Goal: Task Accomplishment & Management: Use online tool/utility

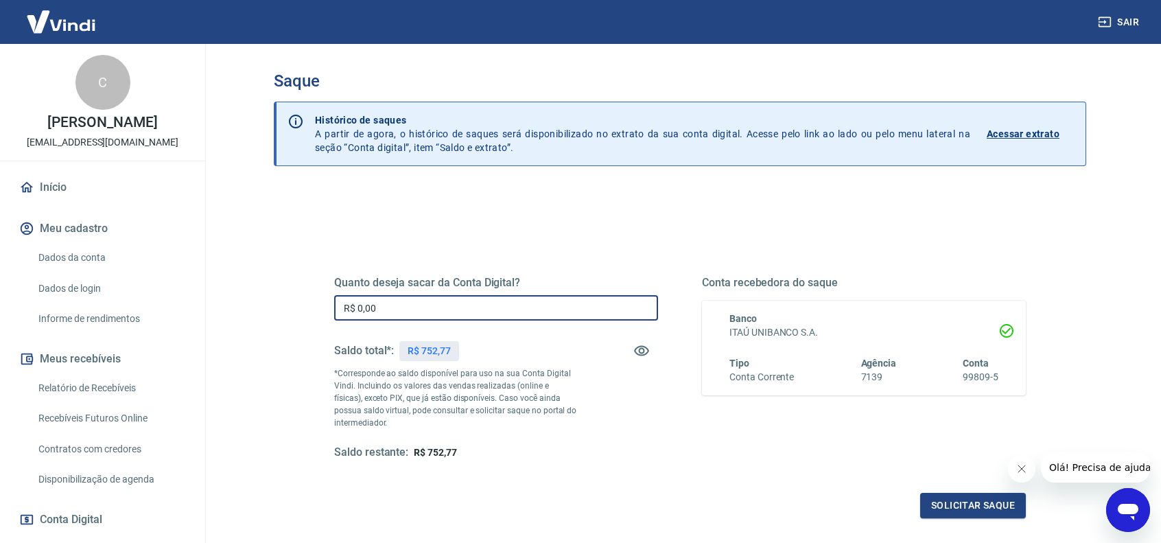
click at [459, 304] on input "R$ 0,00" at bounding box center [496, 307] width 324 height 25
type input "R$ 752,00"
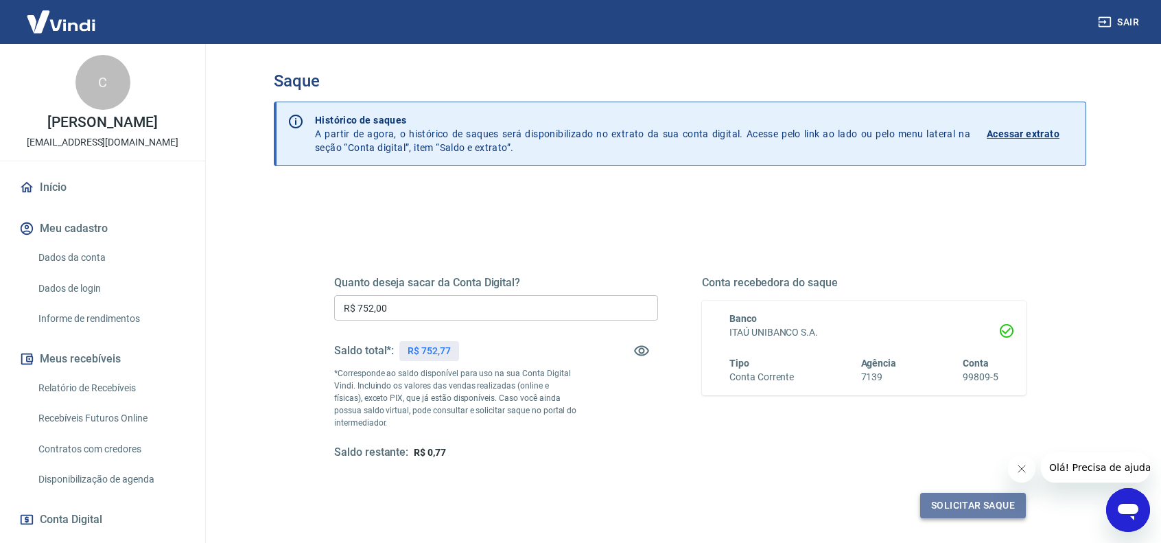
click at [968, 507] on button "Solicitar saque" at bounding box center [973, 505] width 106 height 25
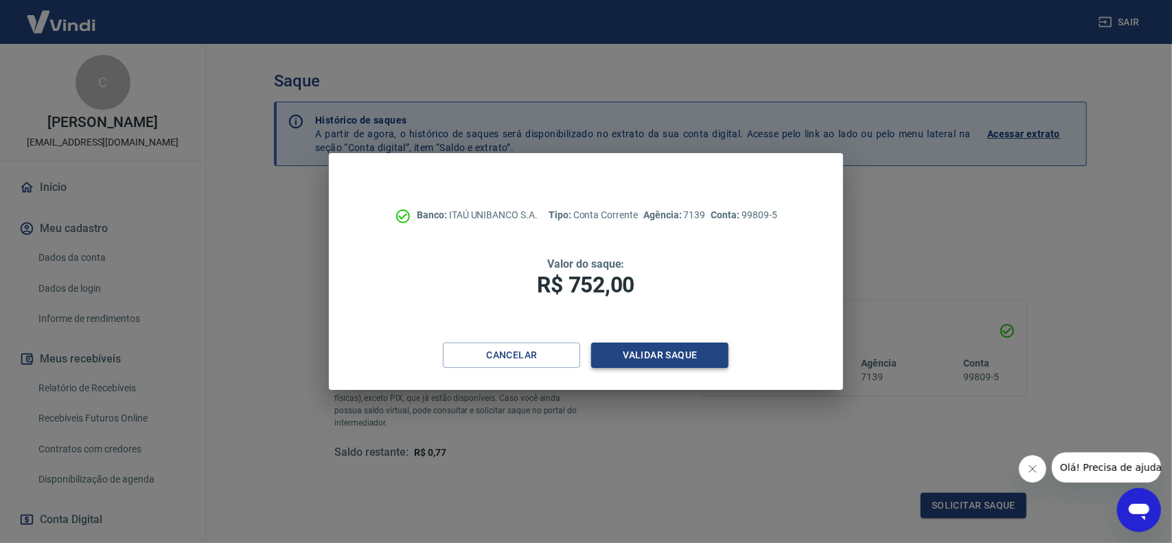
click at [651, 348] on button "Validar saque" at bounding box center [659, 354] width 137 height 25
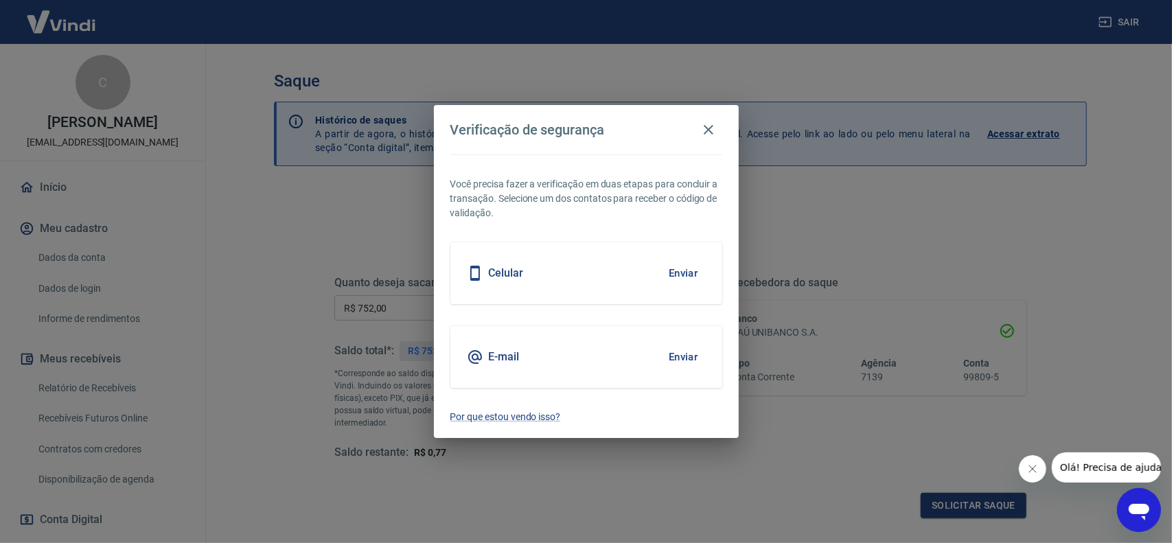
click at [612, 277] on div "Celular Enviar" at bounding box center [586, 273] width 272 height 62
click at [680, 272] on button "Enviar" at bounding box center [683, 273] width 45 height 29
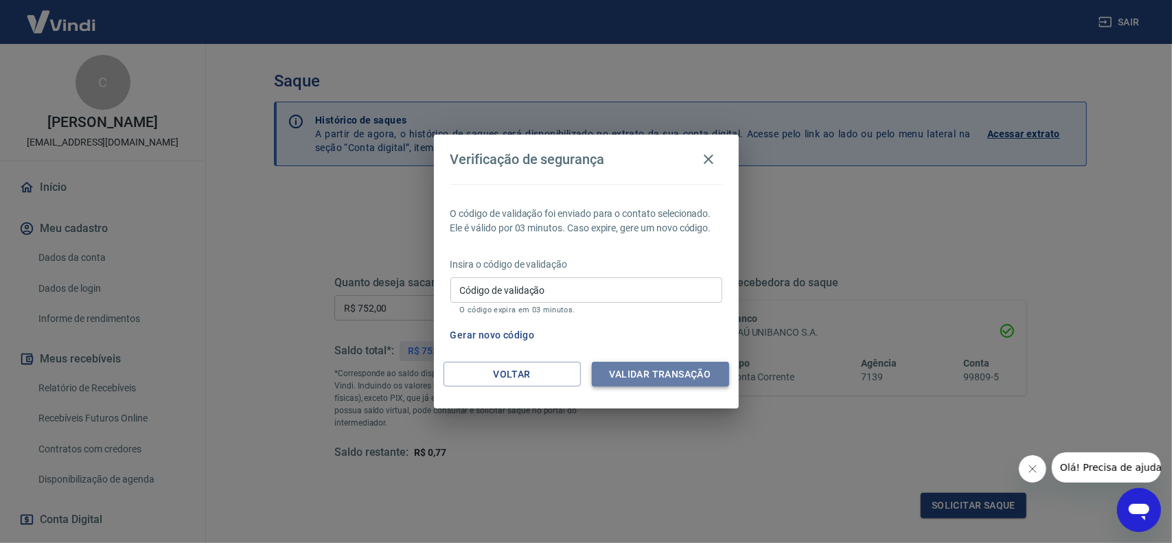
click at [671, 378] on button "Validar transação" at bounding box center [660, 374] width 137 height 25
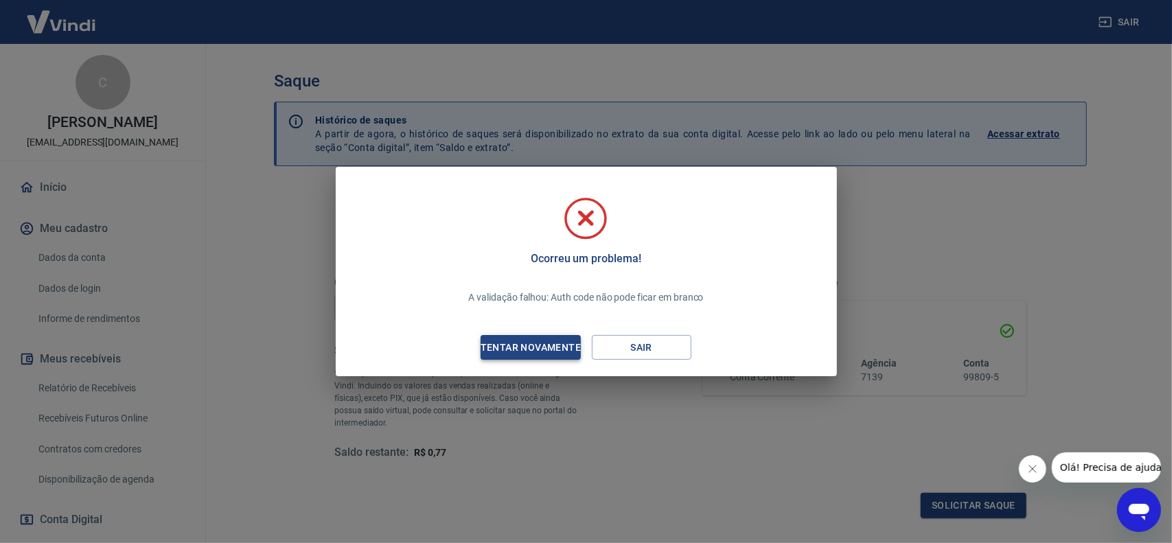
click at [549, 345] on div "Tentar novamente" at bounding box center [530, 347] width 133 height 17
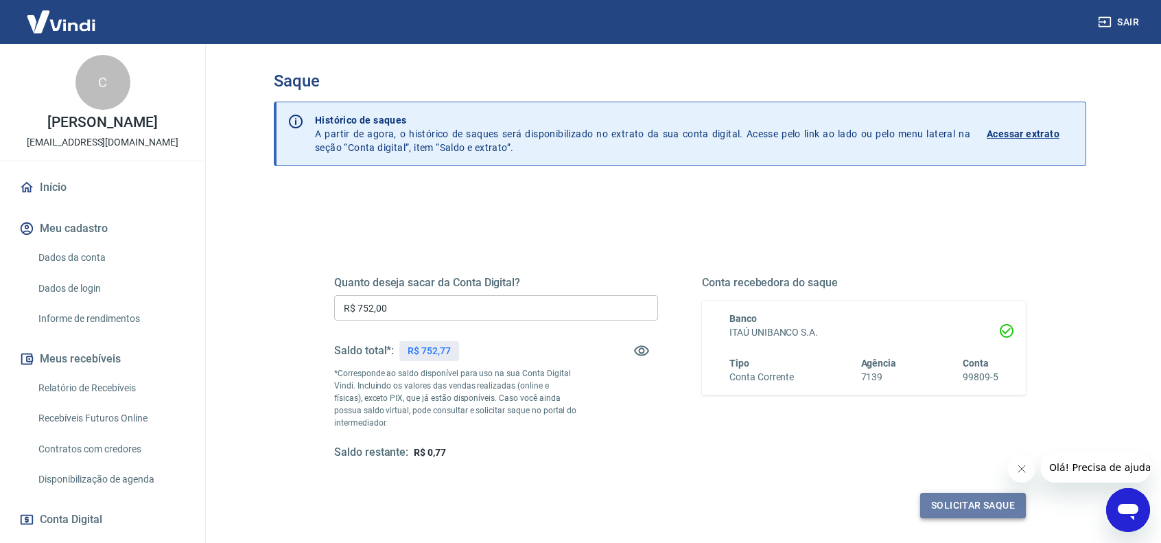
click at [981, 507] on button "Solicitar saque" at bounding box center [973, 505] width 106 height 25
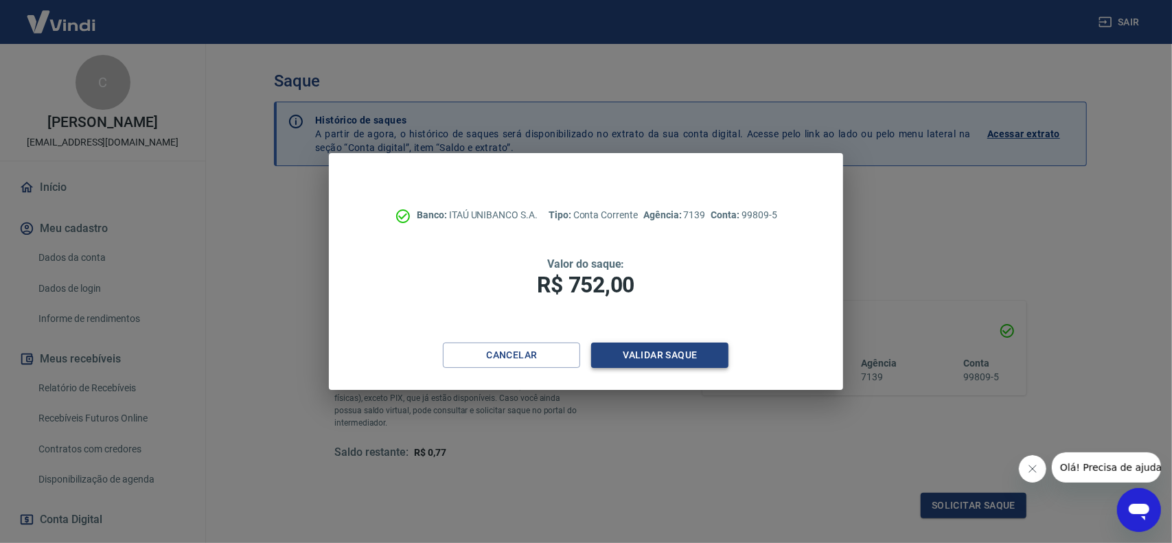
click at [658, 355] on button "Validar saque" at bounding box center [659, 354] width 137 height 25
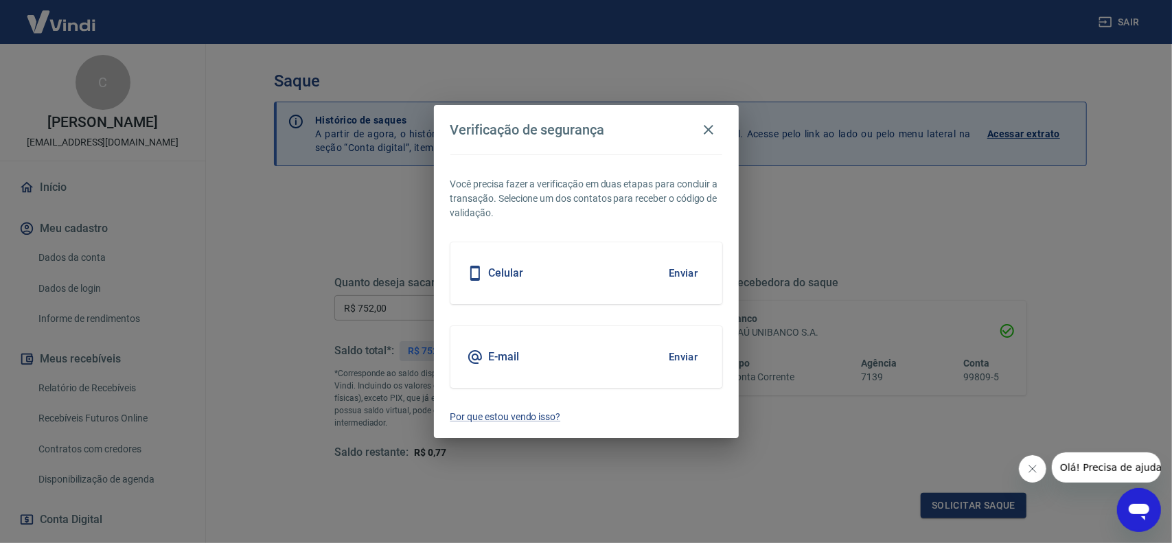
click at [624, 281] on div "Celular Enviar" at bounding box center [586, 273] width 272 height 62
click at [682, 268] on button "Enviar" at bounding box center [683, 273] width 45 height 29
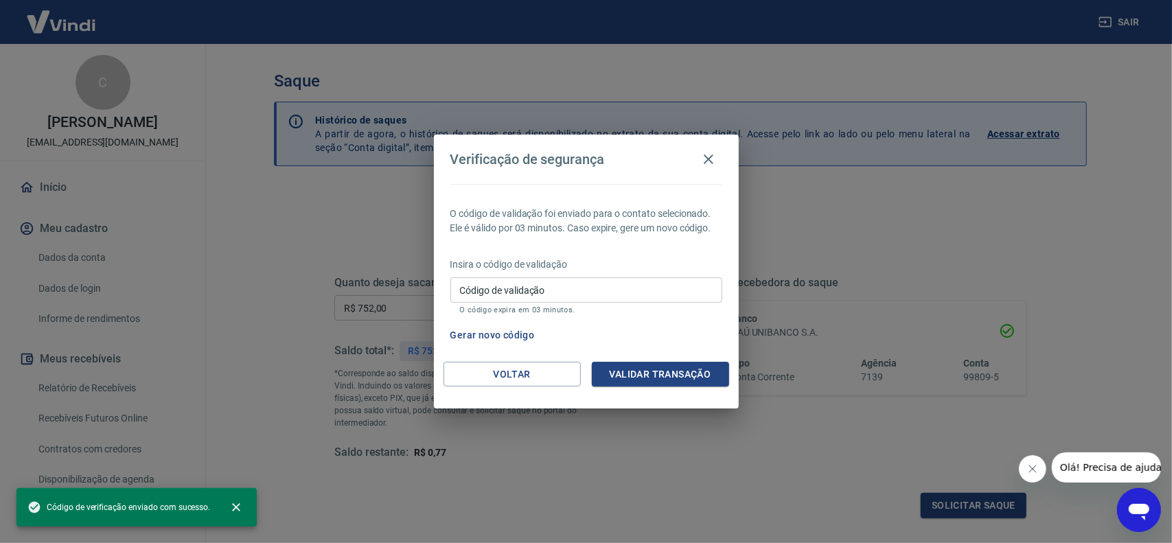
click at [590, 289] on input "Código de validação" at bounding box center [586, 289] width 272 height 25
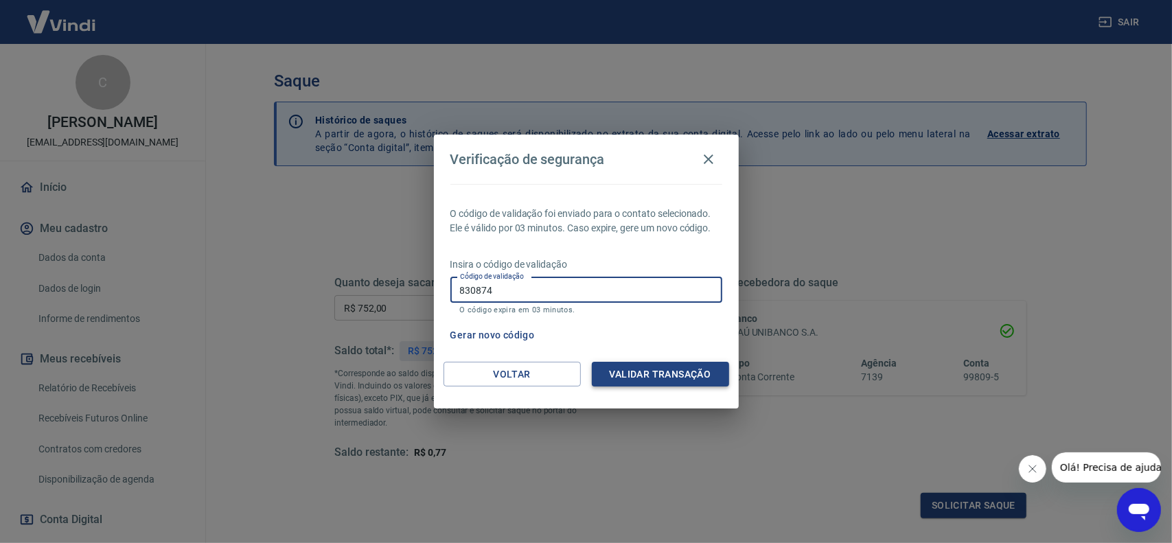
type input "830874"
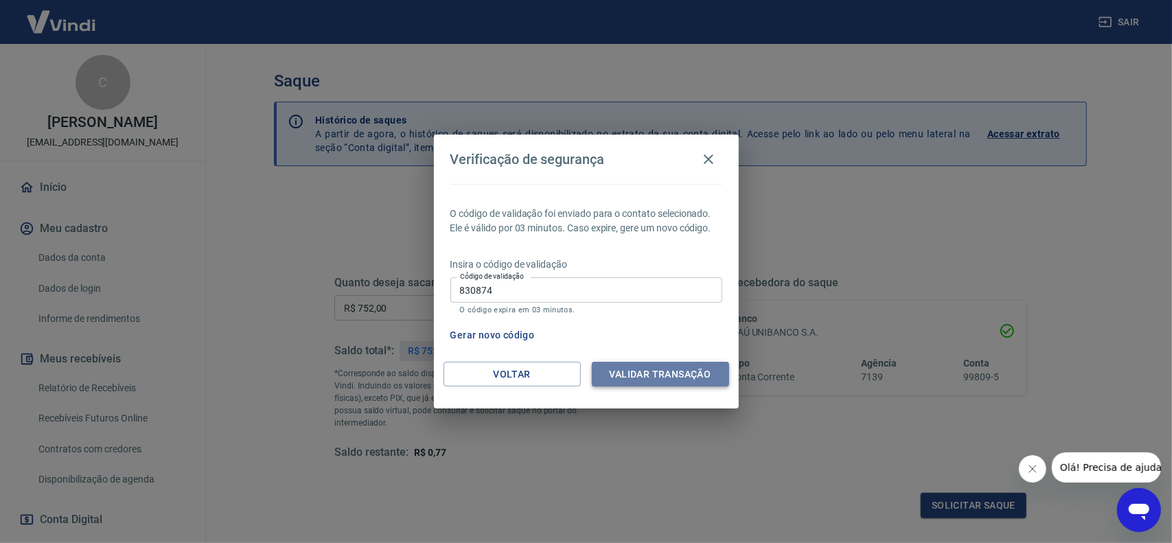
click at [645, 375] on button "Validar transação" at bounding box center [660, 374] width 137 height 25
